Goal: Information Seeking & Learning: Get advice/opinions

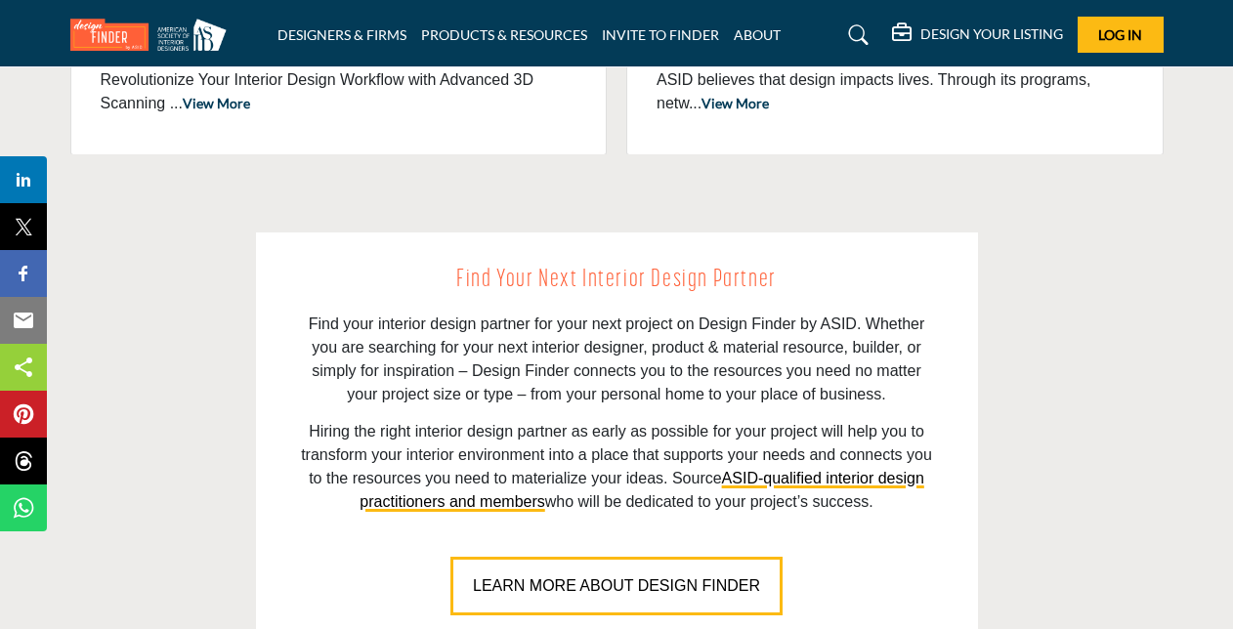
drag, startPoint x: 0, startPoint y: 0, endPoint x: 1223, endPoint y: 115, distance: 1228.2
click at [1144, 339] on div "Find Your Next Interior Design Partner Find your interior design partner for yo…" at bounding box center [616, 438] width 1113 height 412
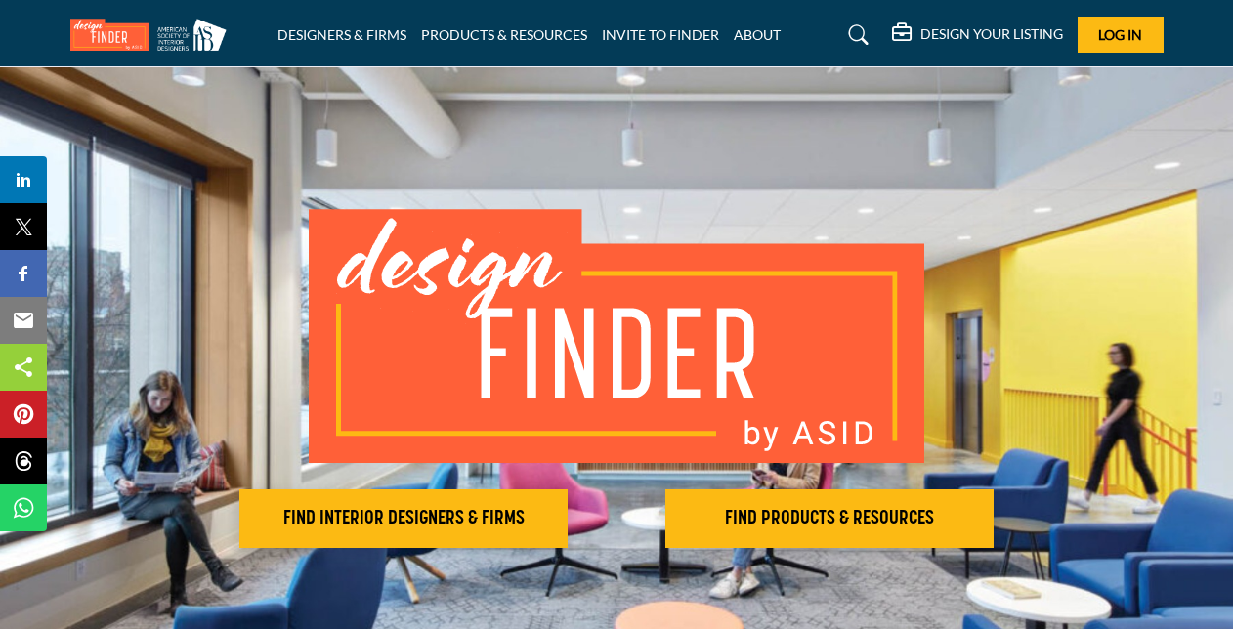
scroll to position [11, 0]
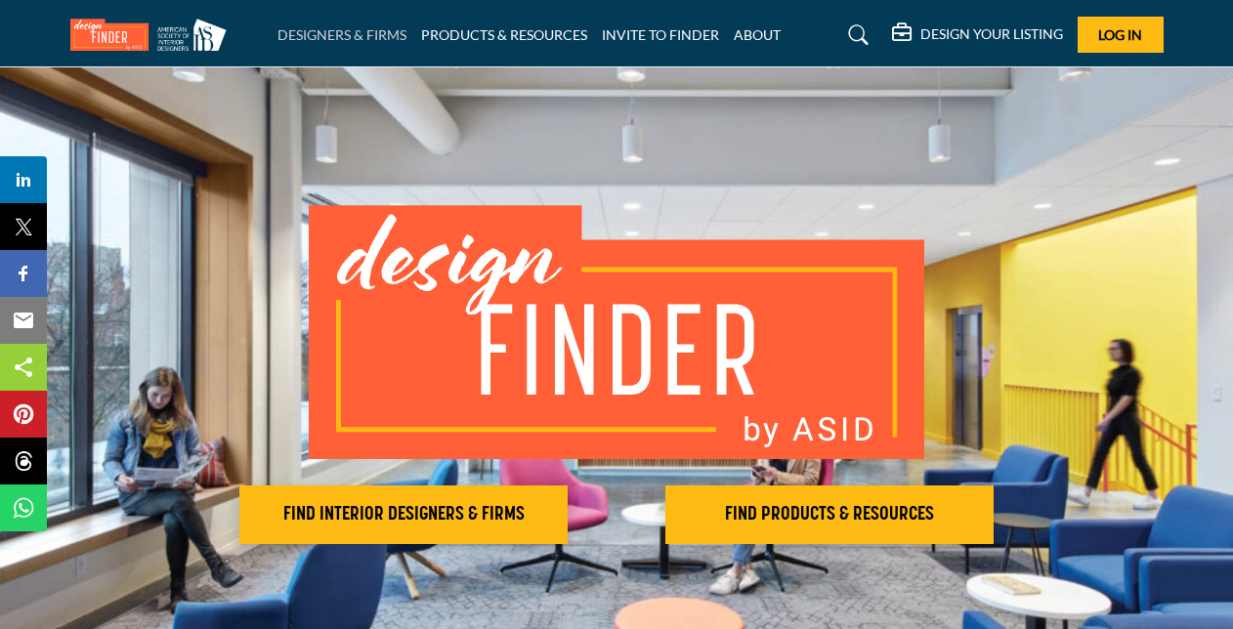
click at [346, 40] on link "DESIGNERS & FIRMS" at bounding box center [341, 34] width 129 height 17
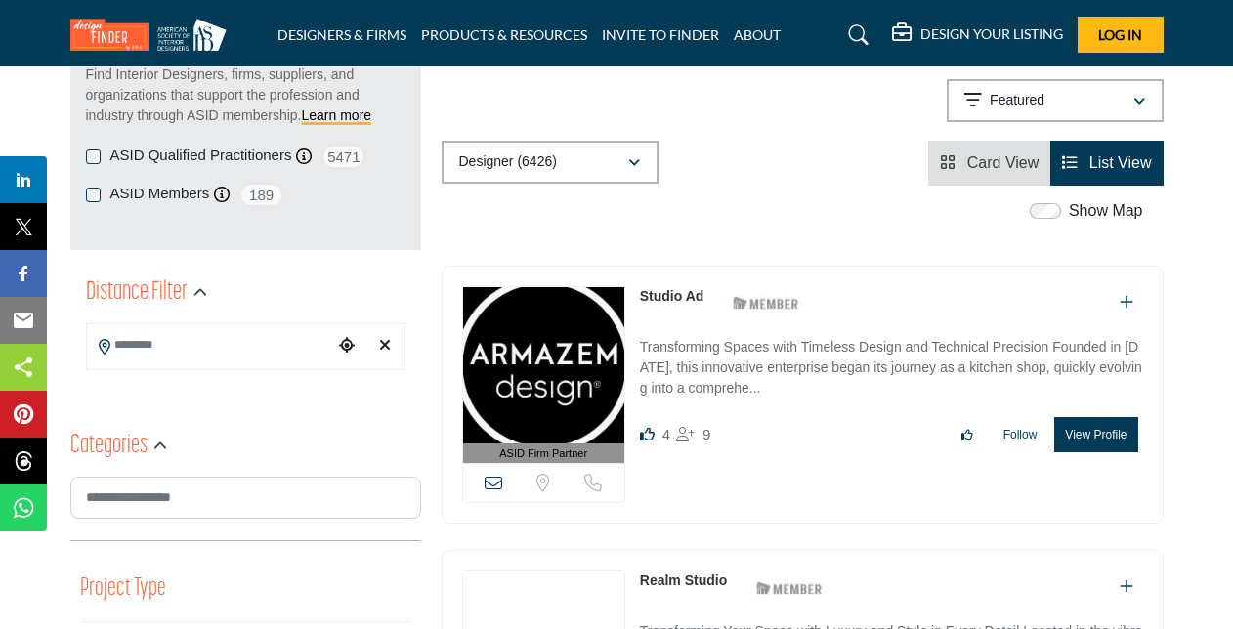
scroll to position [313, 0]
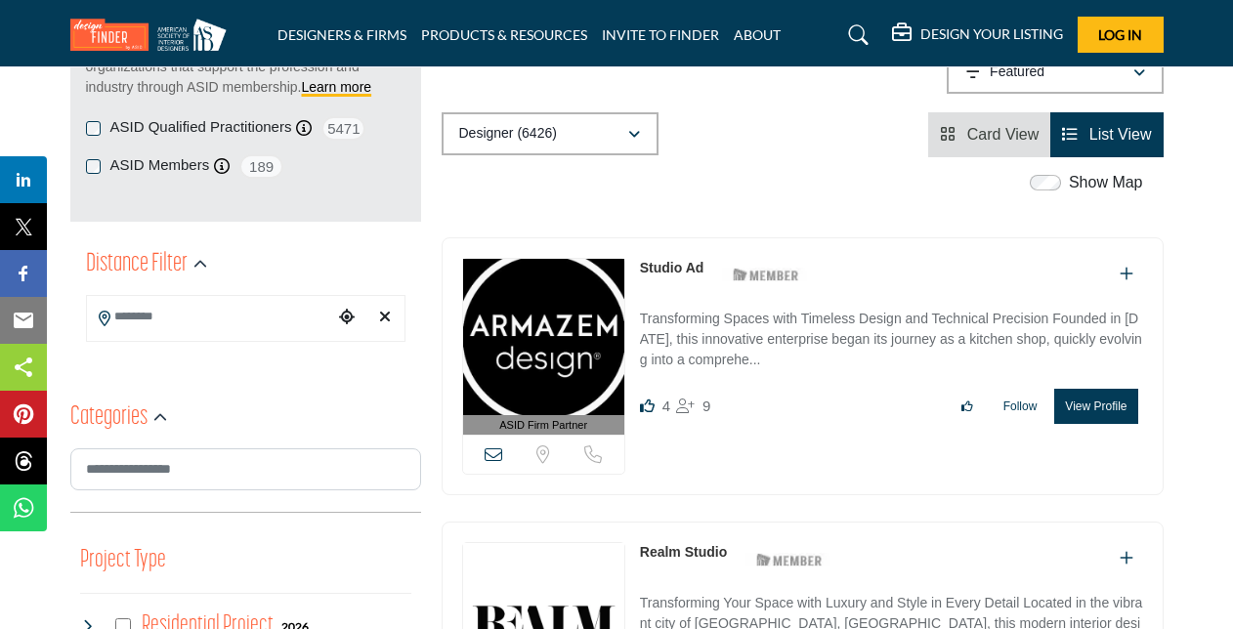
click at [1106, 138] on span "List View" at bounding box center [1120, 134] width 63 height 17
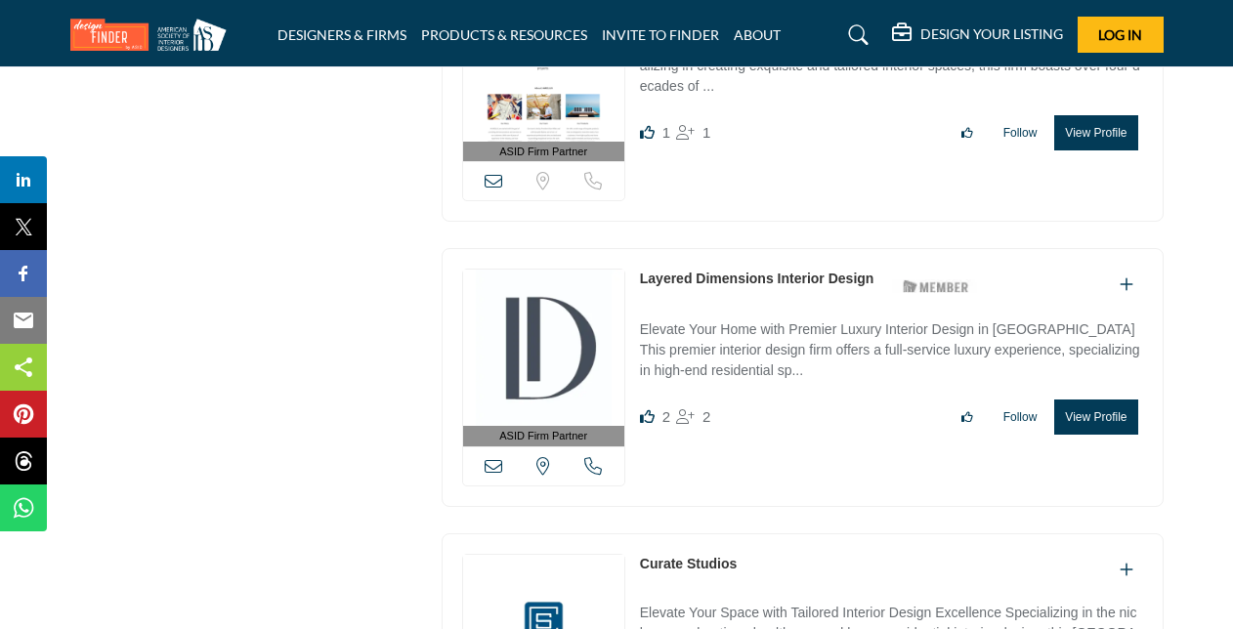
scroll to position [2890, 0]
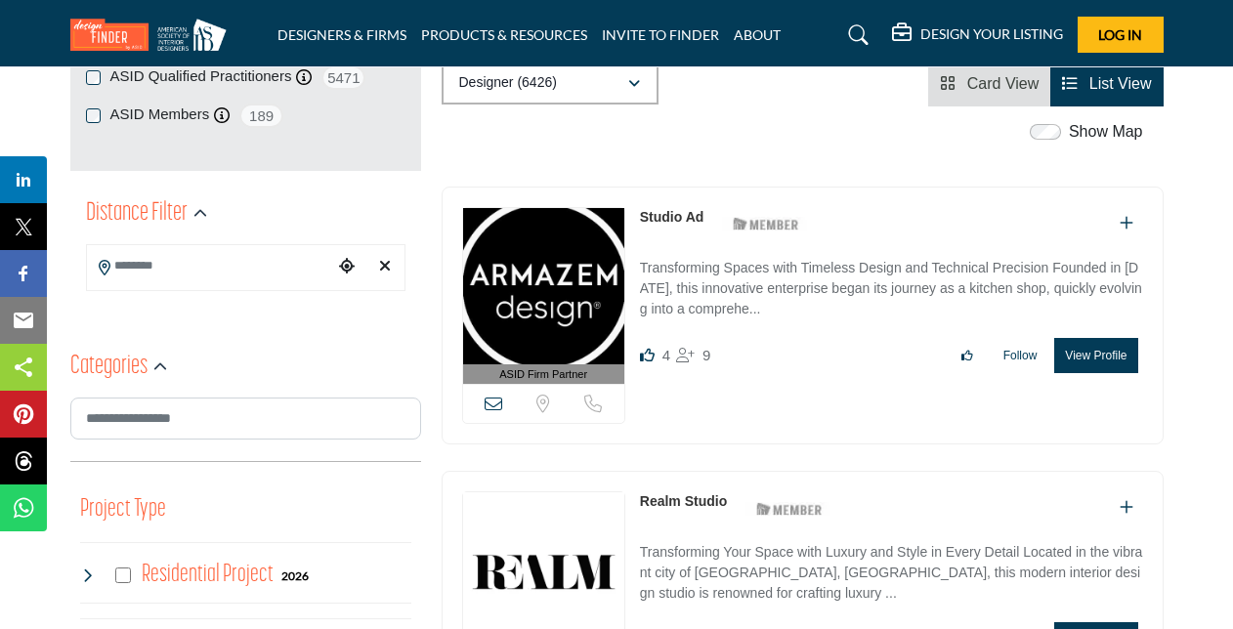
scroll to position [0, 0]
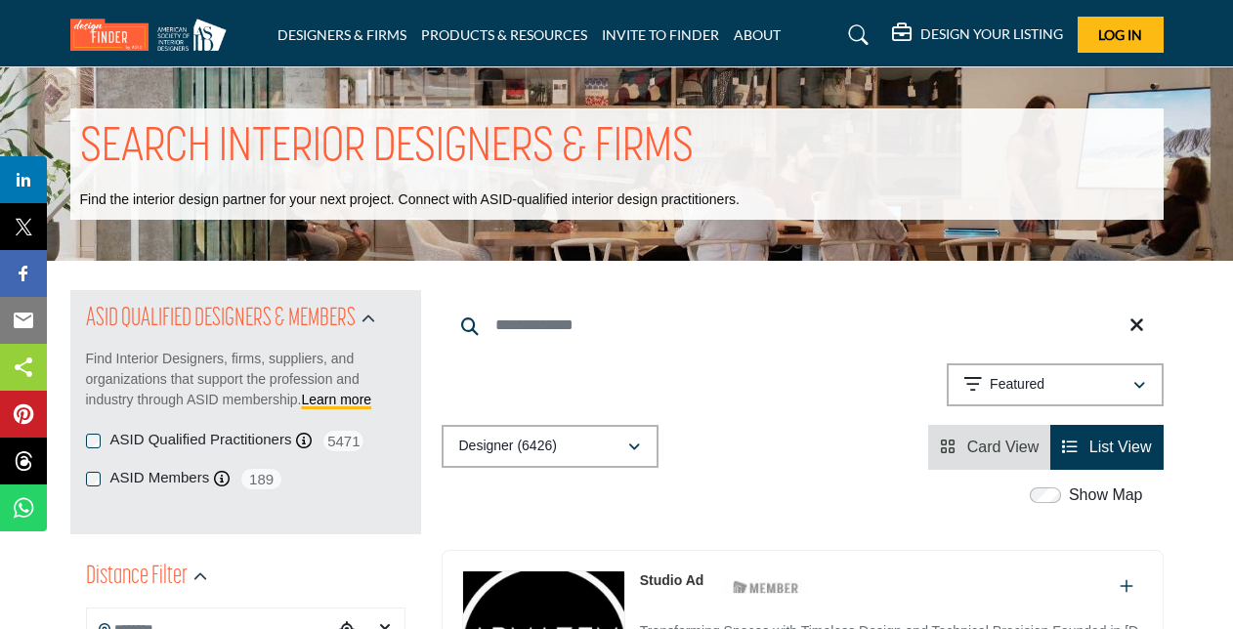
click at [639, 342] on input "Search Keyword" at bounding box center [802, 325] width 722 height 47
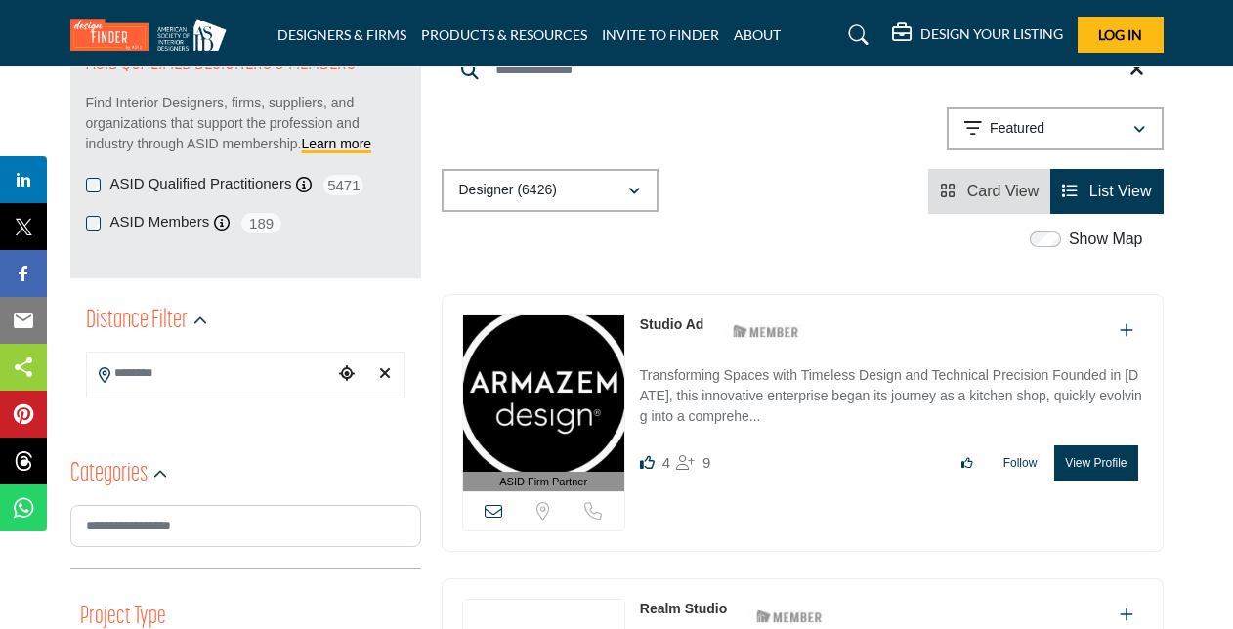
scroll to position [269, 0]
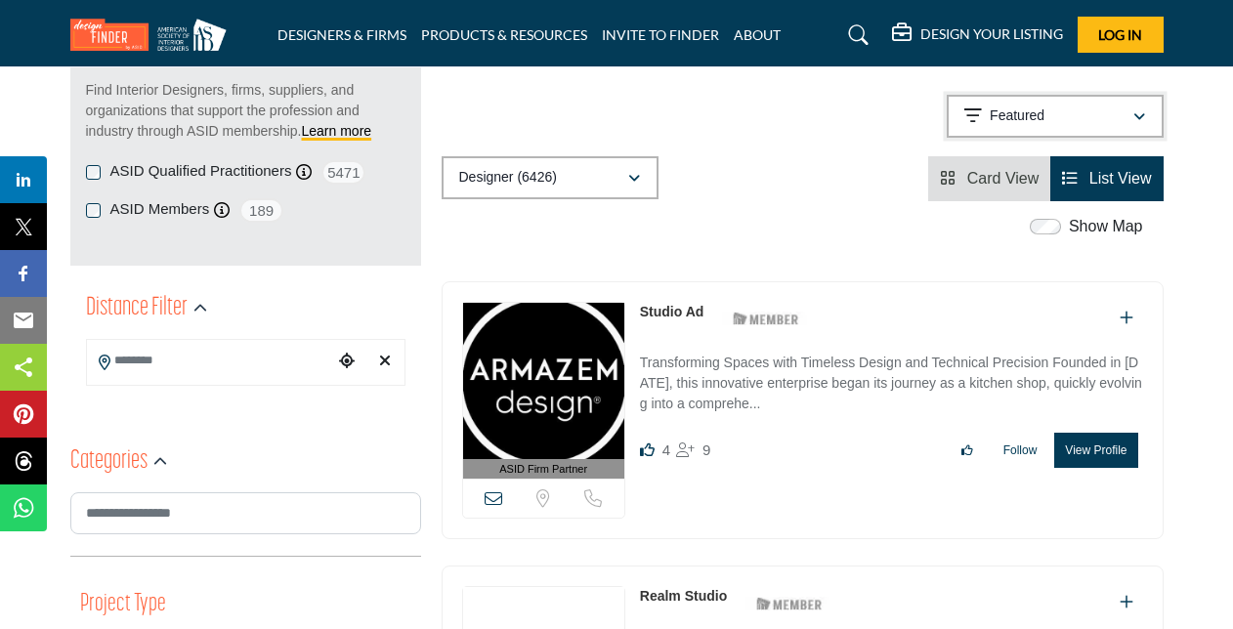
click at [1150, 115] on button "Featured" at bounding box center [1054, 116] width 217 height 43
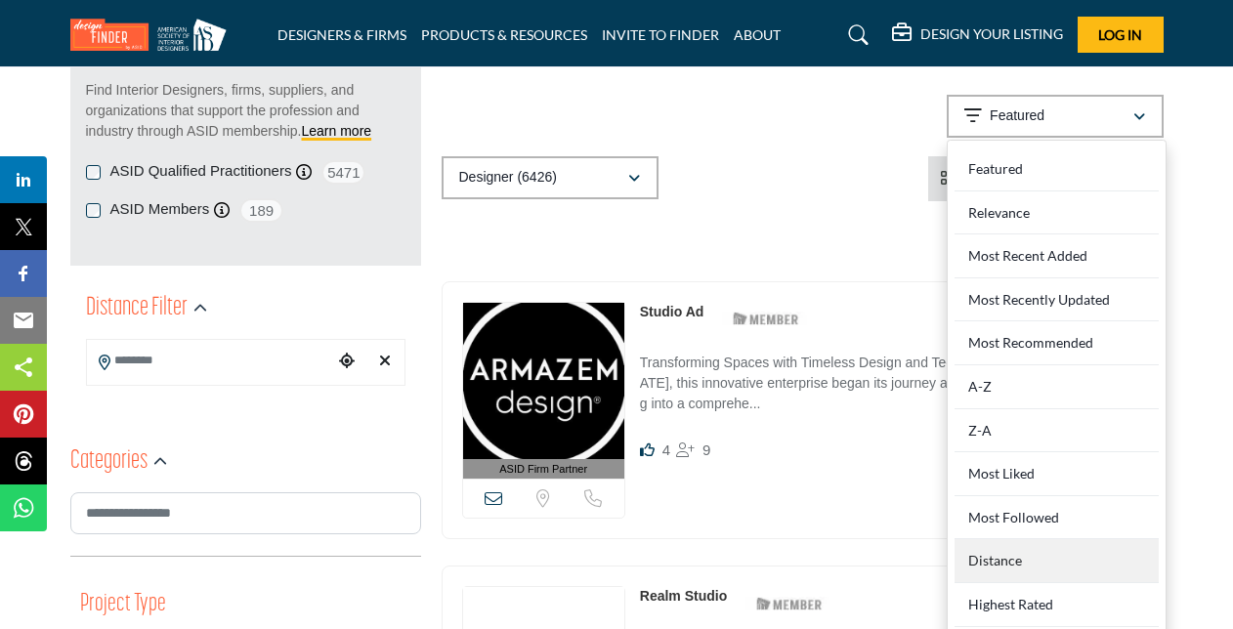
click at [1054, 545] on div "Distance" at bounding box center [1056, 561] width 204 height 44
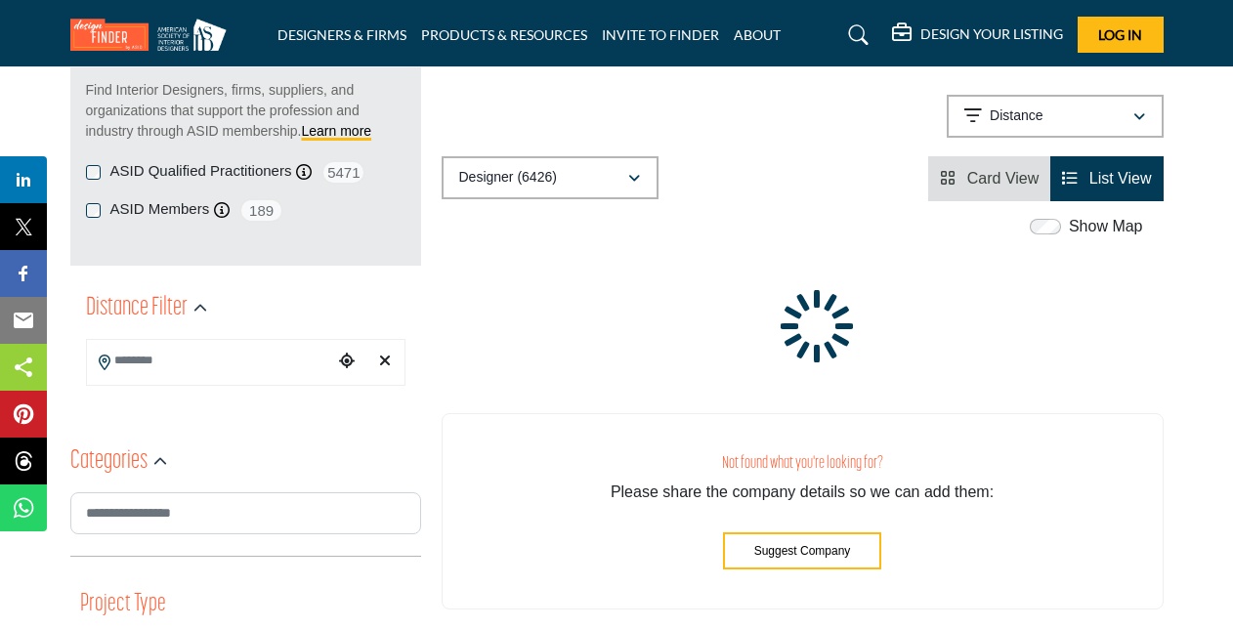
click at [159, 362] on input "Search Location" at bounding box center [210, 361] width 246 height 38
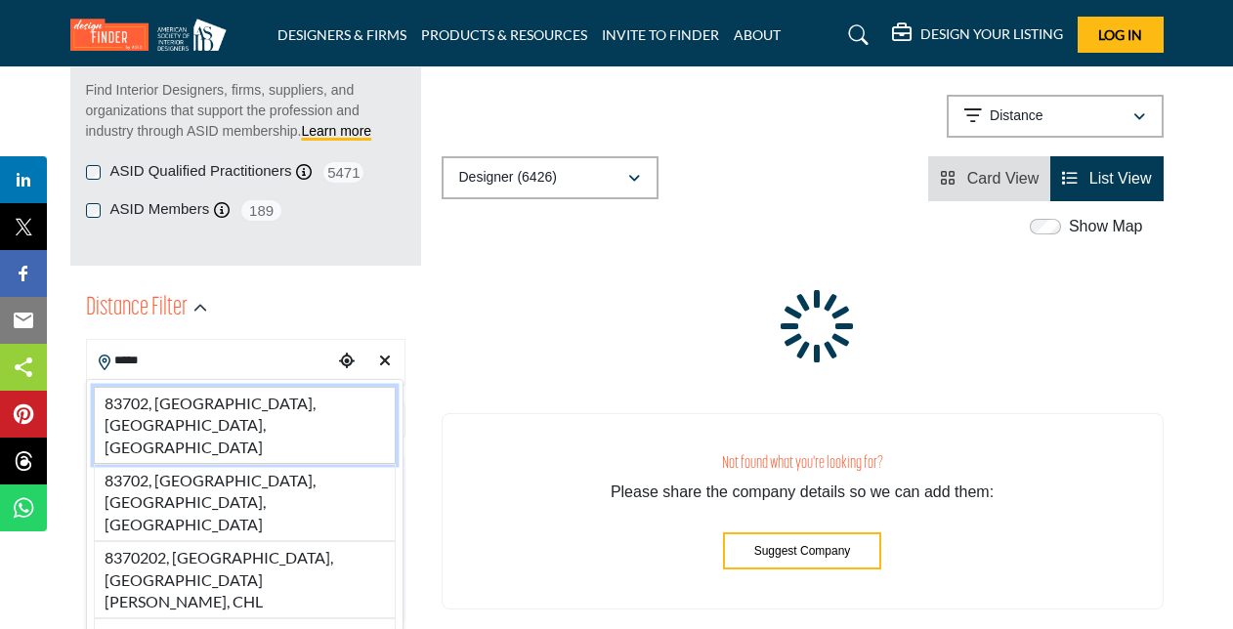
click at [174, 396] on li "83702, Boise, ID, USA" at bounding box center [245, 425] width 302 height 77
type input "**********"
type input "***"
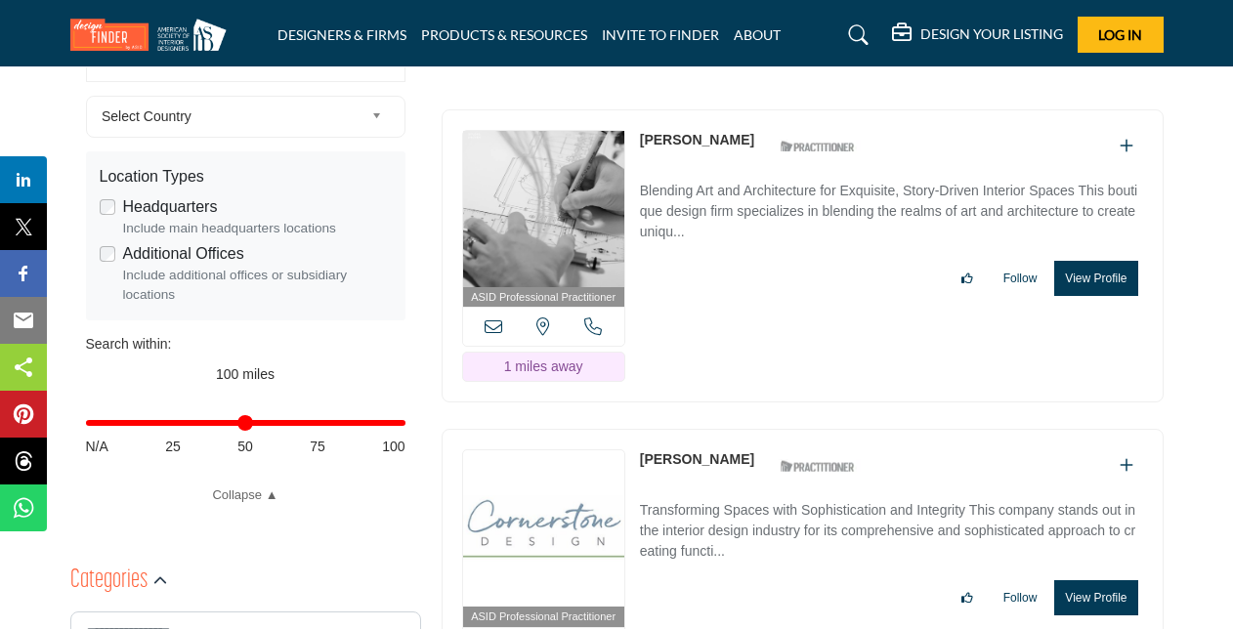
scroll to position [135, 0]
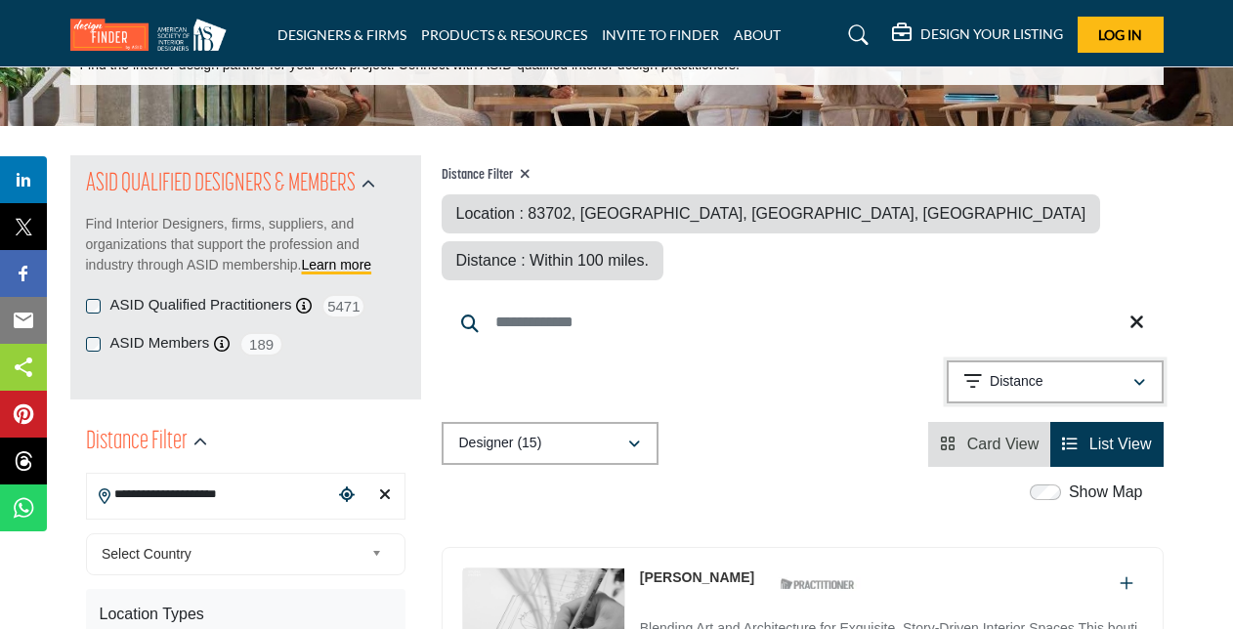
click at [1136, 376] on icon "button" at bounding box center [1139, 383] width 12 height 14
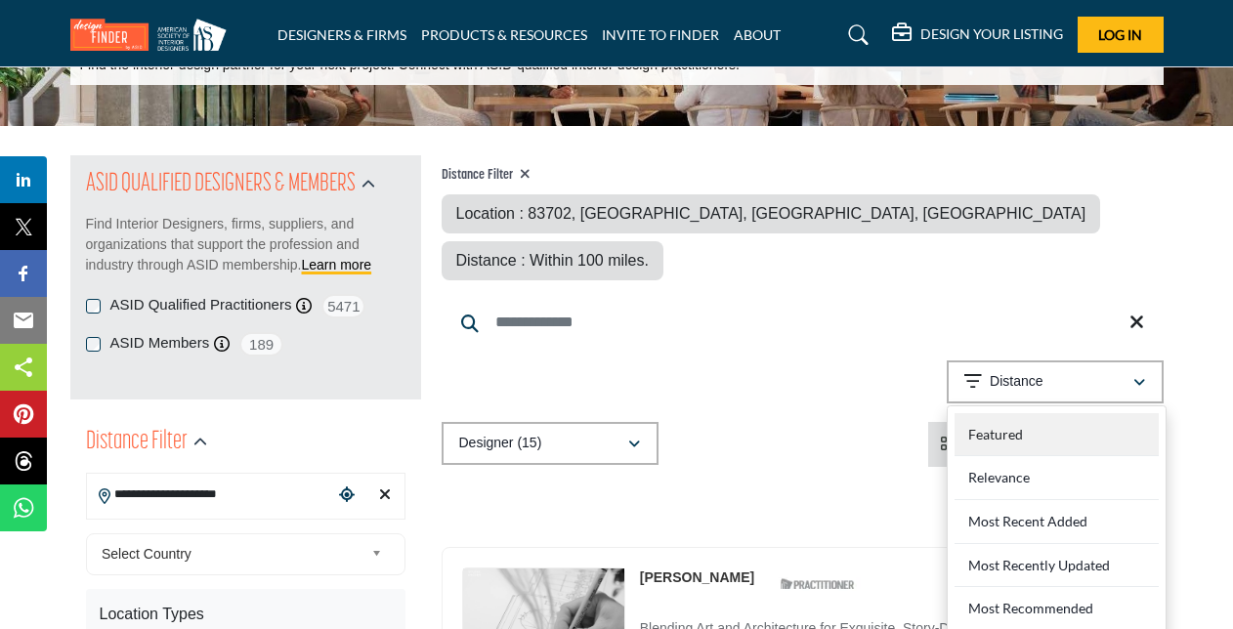
click at [1061, 413] on div "Featured" at bounding box center [1056, 435] width 204 height 44
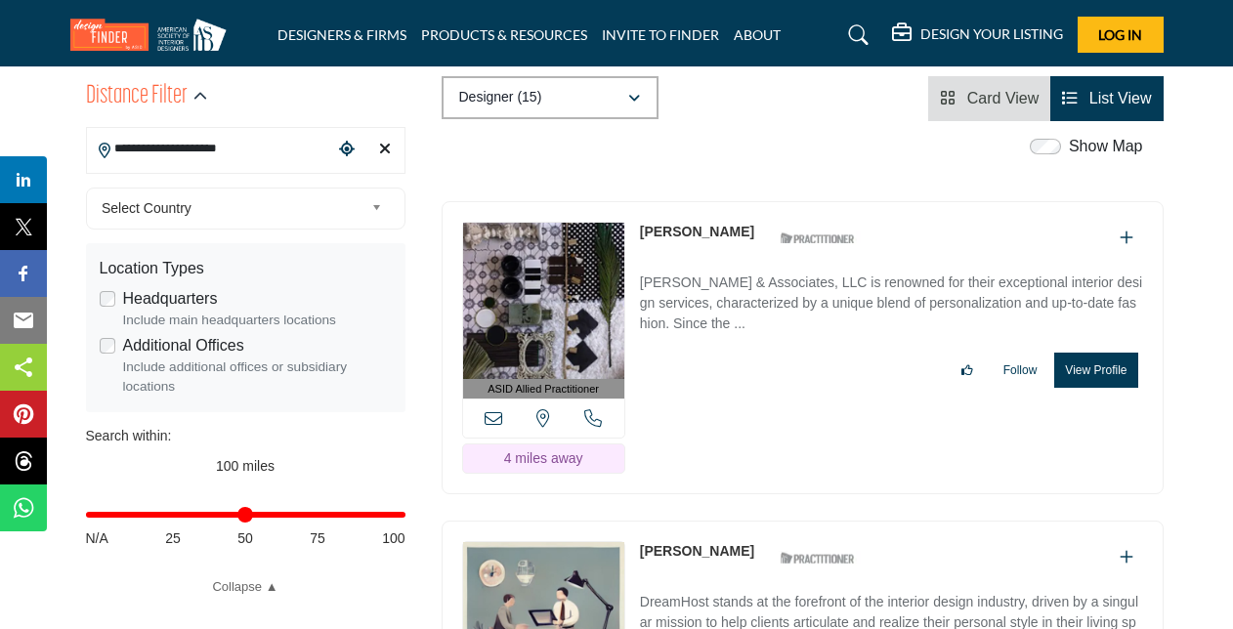
scroll to position [469, 0]
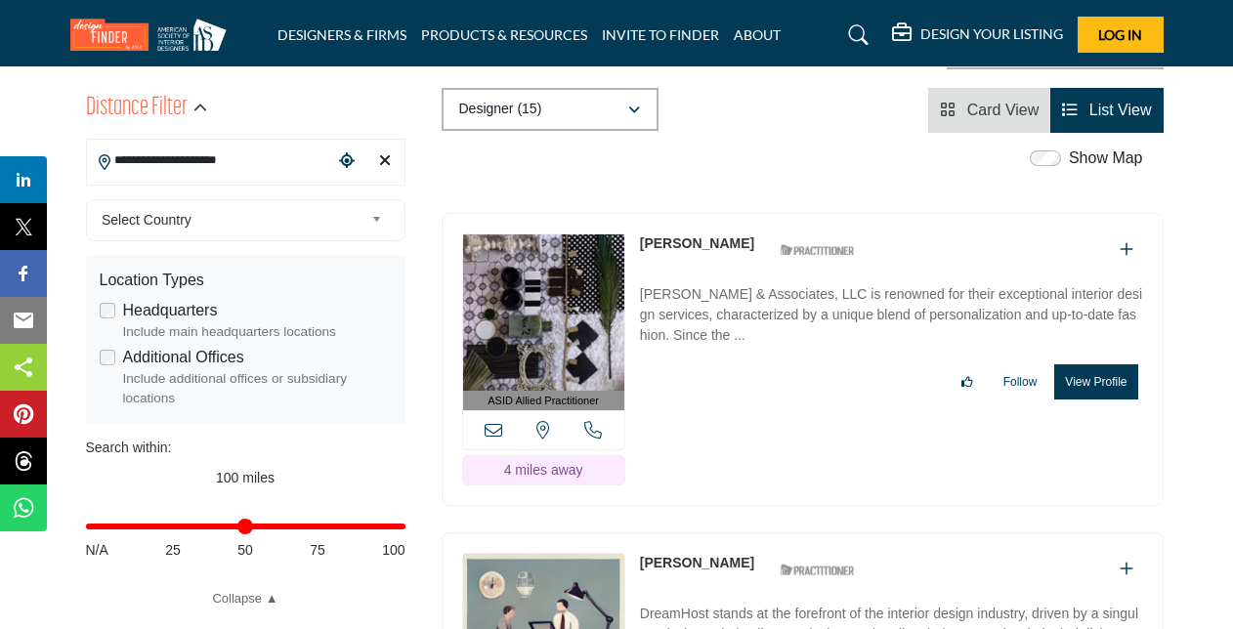
click at [1131, 241] on icon "Add To List" at bounding box center [1126, 249] width 14 height 16
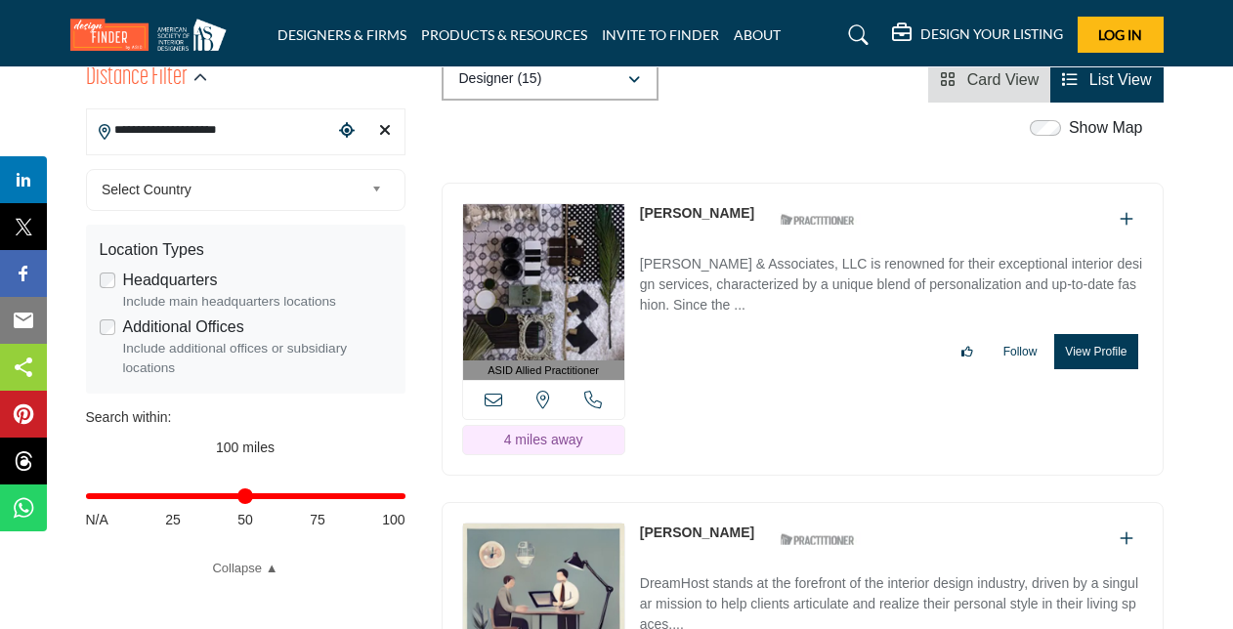
scroll to position [505, 0]
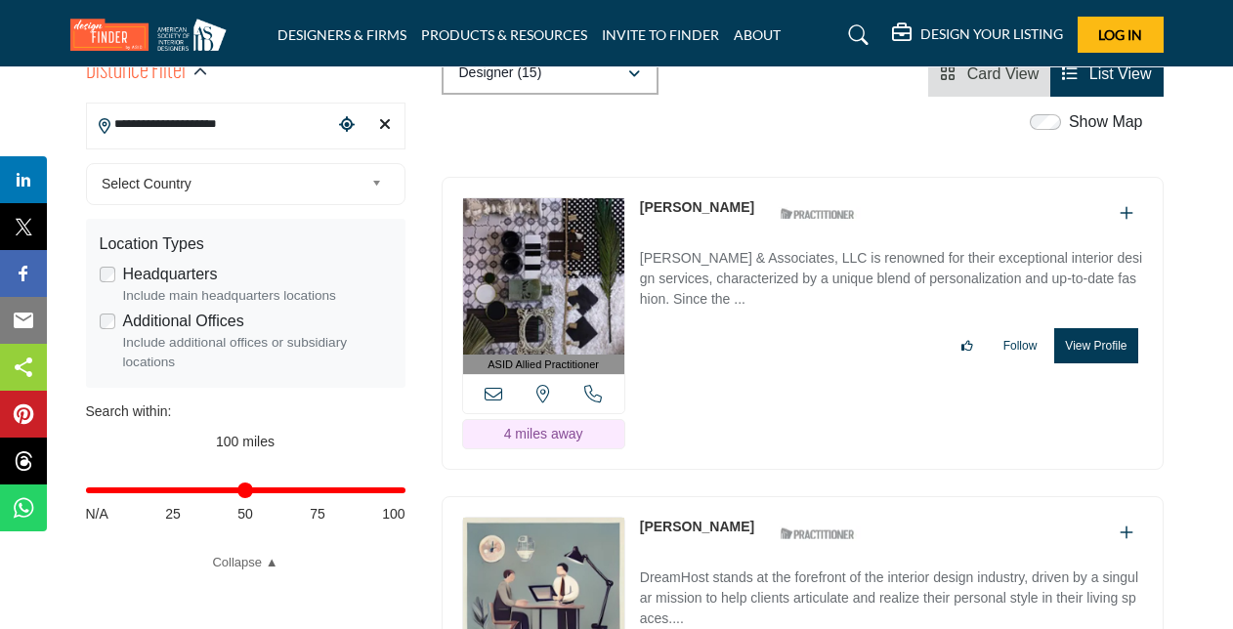
click at [492, 385] on icon at bounding box center [493, 394] width 18 height 18
